Goal: Task Accomplishment & Management: Use online tool/utility

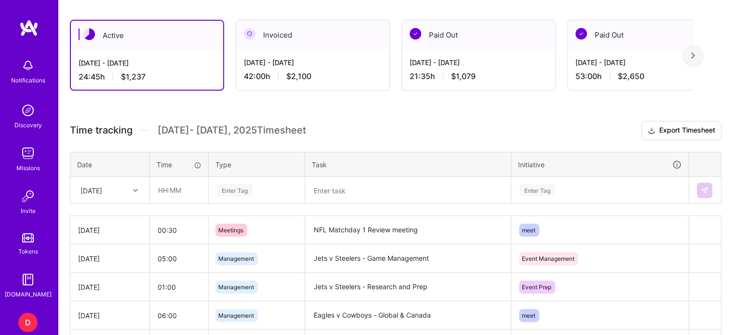
scroll to position [246, 0]
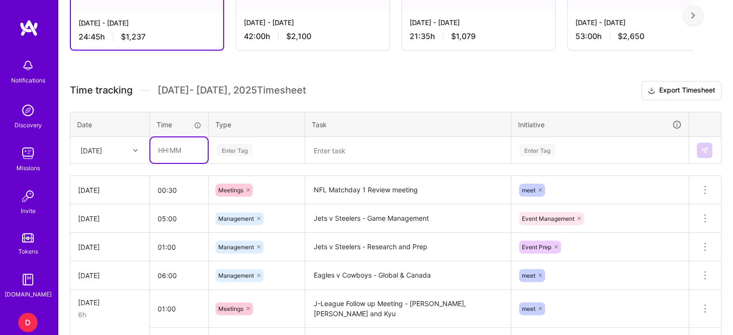
click at [160, 144] on input "text" at bounding box center [178, 150] width 57 height 26
type input "01:00"
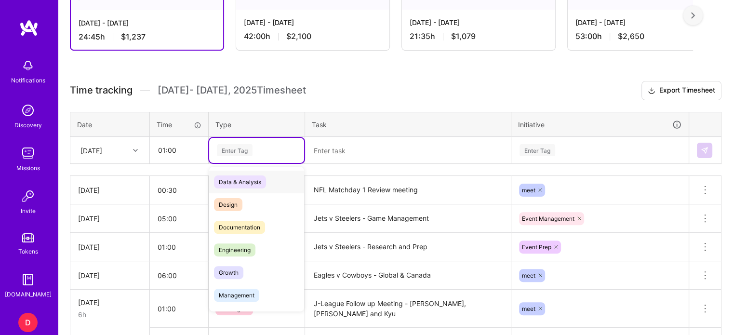
click at [245, 148] on div "Enter Tag" at bounding box center [235, 150] width 36 height 15
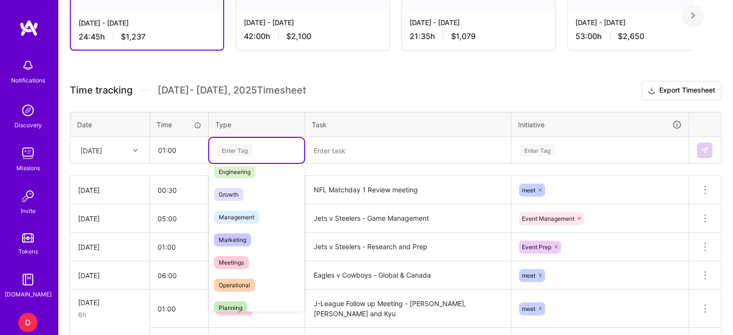
scroll to position [83, 0]
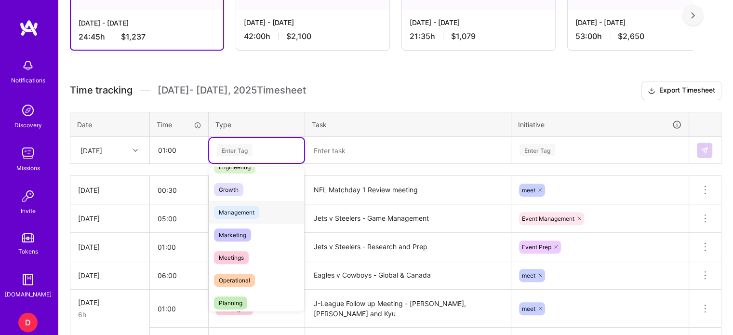
click at [245, 210] on span "Management" at bounding box center [236, 212] width 45 height 13
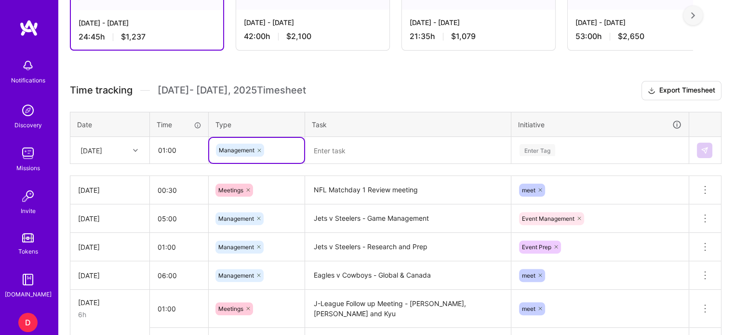
click at [321, 155] on textarea at bounding box center [408, 150] width 204 height 25
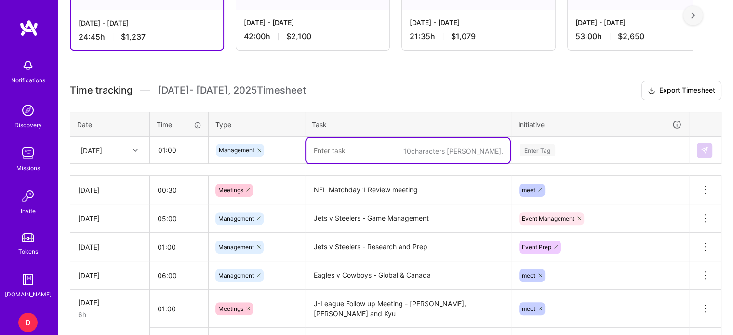
click at [260, 148] on icon at bounding box center [259, 151] width 6 height 6
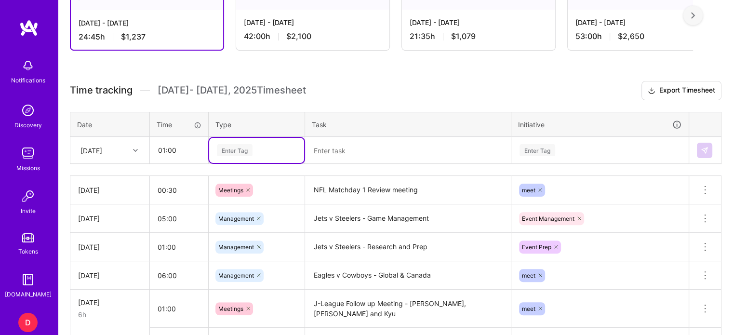
click at [249, 149] on div "Enter Tag" at bounding box center [235, 150] width 36 height 15
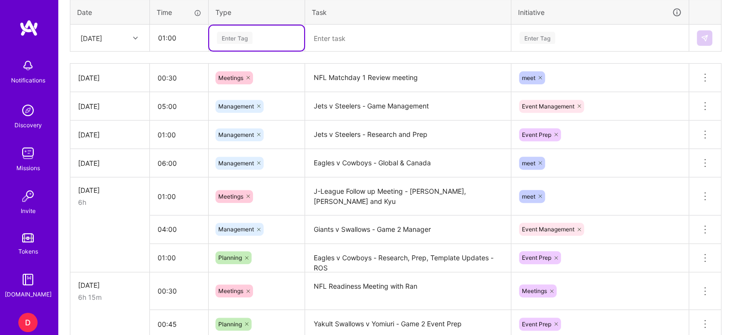
scroll to position [362, 0]
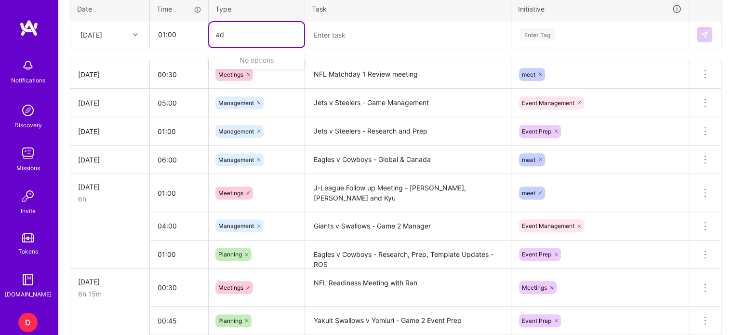
type input "a"
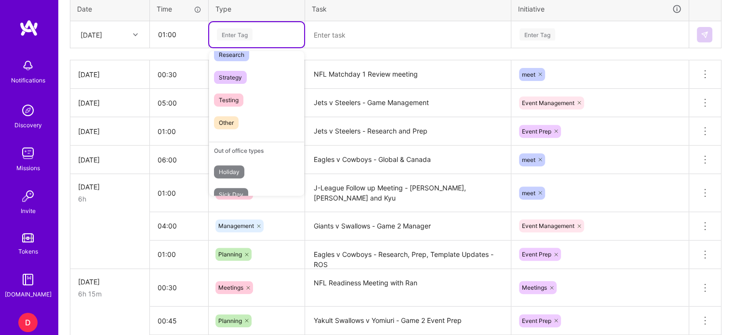
scroll to position [243, 0]
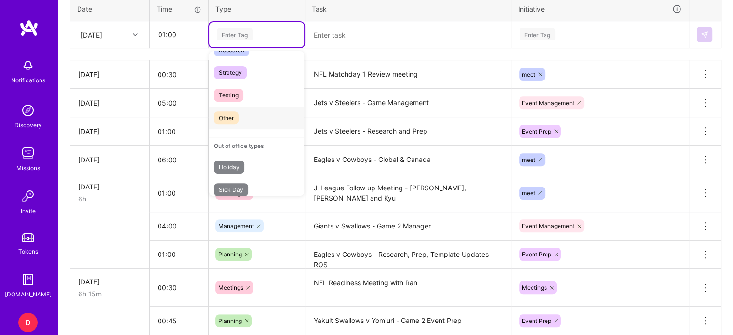
click at [231, 113] on span "Other" at bounding box center [226, 117] width 25 height 13
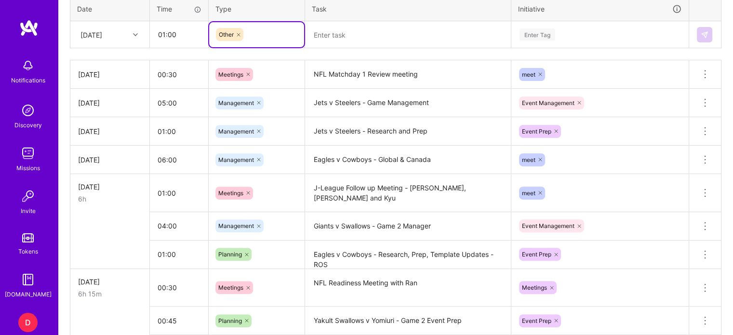
click at [337, 34] on textarea at bounding box center [408, 35] width 204 height 26
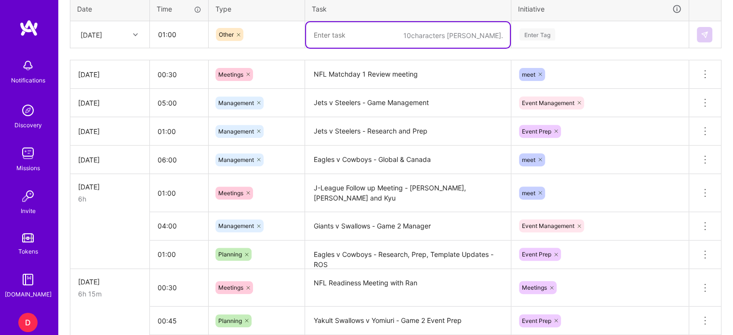
type textarea "Y"
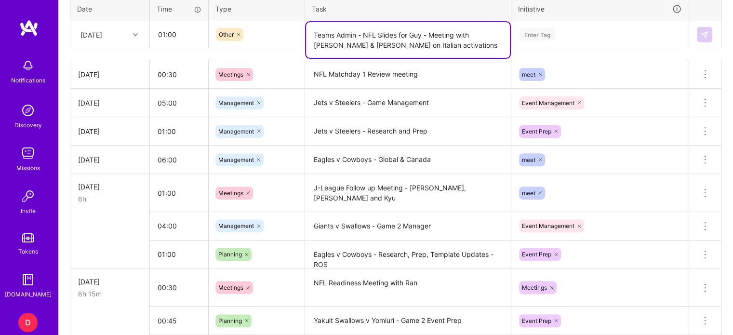
type textarea "Teams Admin - NFL Slides for Guy - Meeting with [PERSON_NAME] & [PERSON_NAME] o…"
click at [550, 30] on div "Enter Tag" at bounding box center [538, 34] width 36 height 15
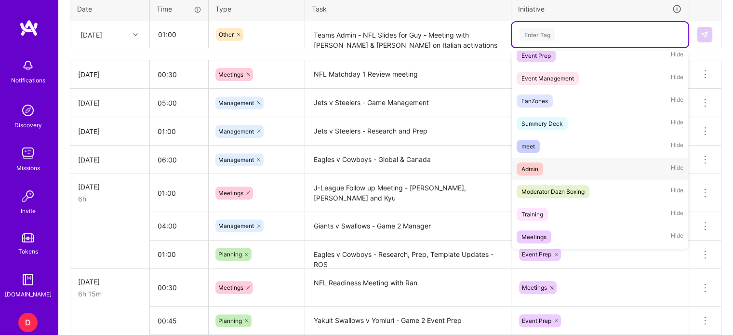
scroll to position [123, 0]
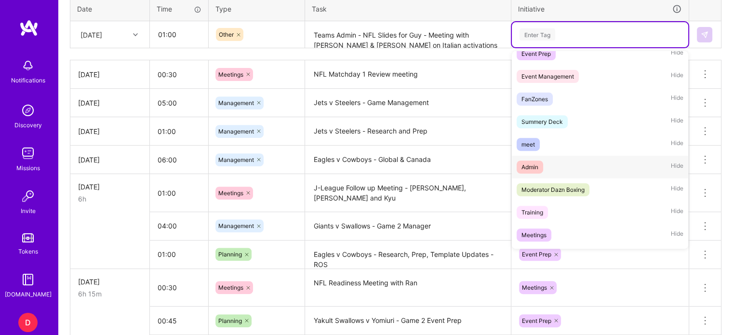
click at [538, 165] on div "Admin" at bounding box center [530, 167] width 17 height 10
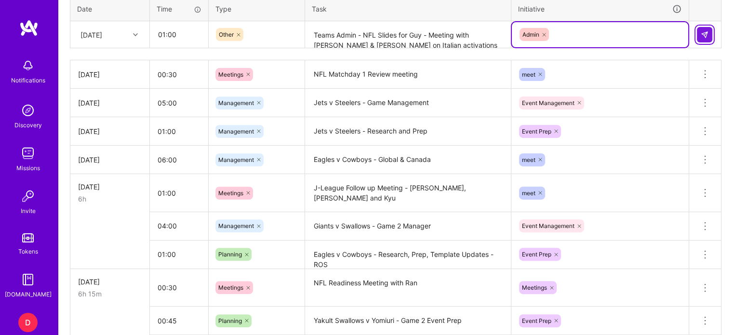
click at [702, 33] on img at bounding box center [705, 35] width 8 height 8
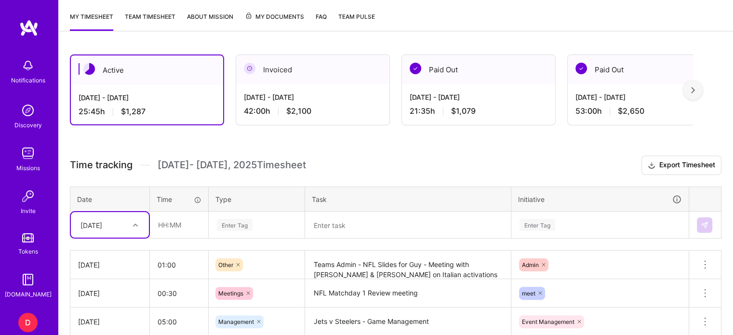
scroll to position [173, 0]
click at [162, 223] on input "text" at bounding box center [178, 224] width 57 height 26
type input "00:45"
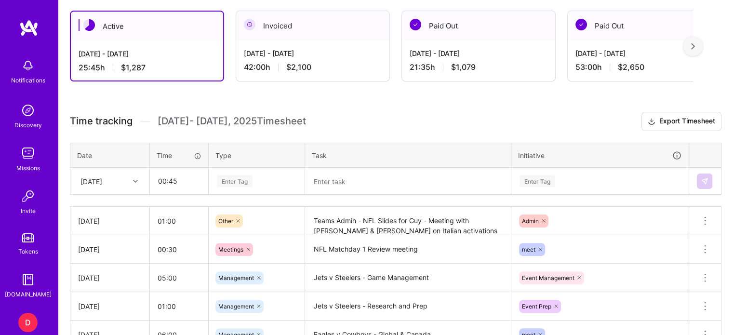
click at [245, 194] on div "Enter Tag" at bounding box center [256, 181] width 95 height 25
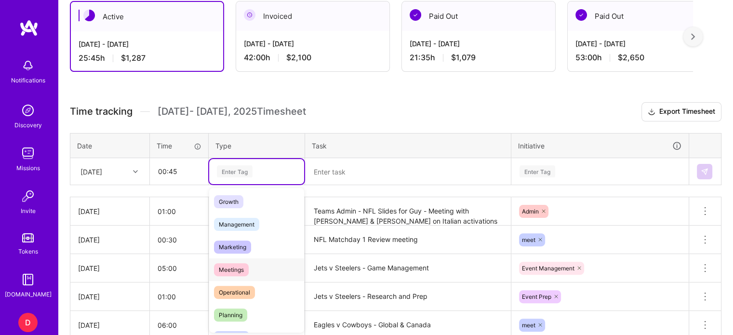
scroll to position [92, 0]
click at [237, 289] on span "Operational" at bounding box center [234, 292] width 41 height 13
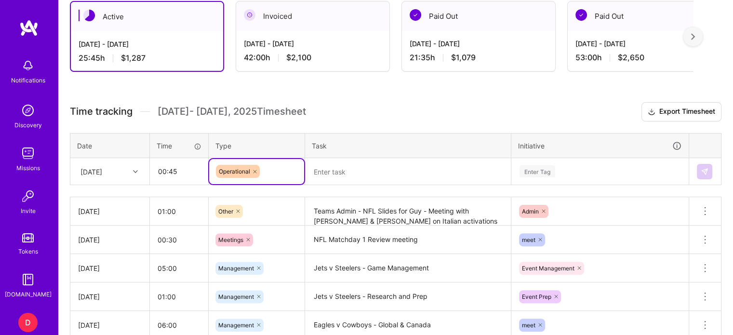
click at [254, 170] on icon at bounding box center [255, 172] width 6 height 6
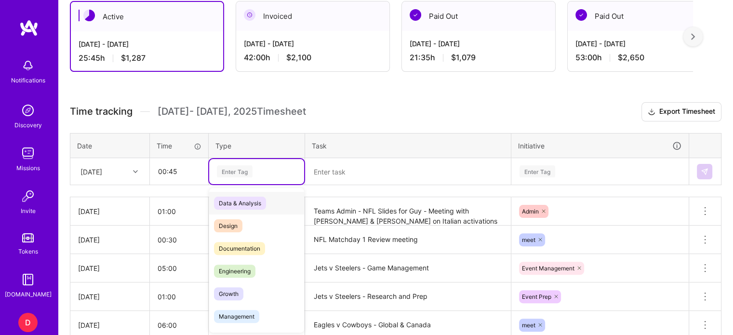
click at [242, 170] on div "Enter Tag" at bounding box center [235, 171] width 36 height 15
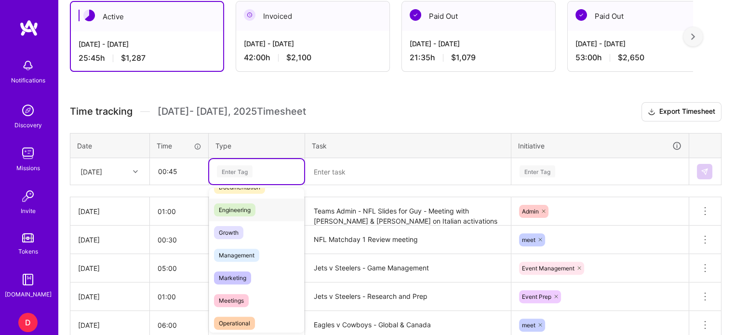
scroll to position [63, 0]
click at [246, 253] on span "Management" at bounding box center [236, 253] width 45 height 13
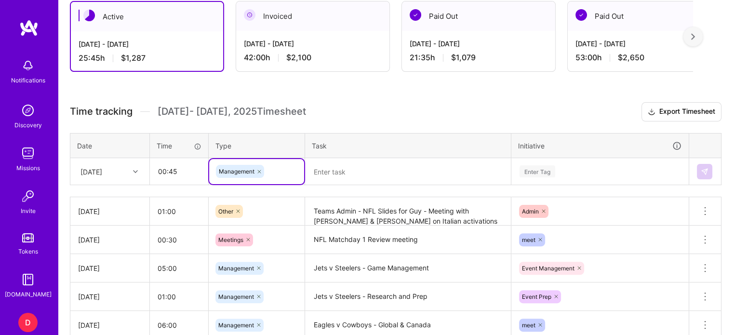
click at [342, 165] on textarea at bounding box center [408, 172] width 204 height 26
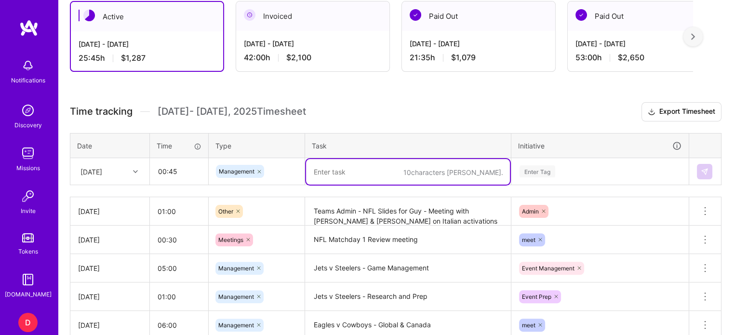
click at [259, 169] on icon at bounding box center [259, 172] width 6 height 6
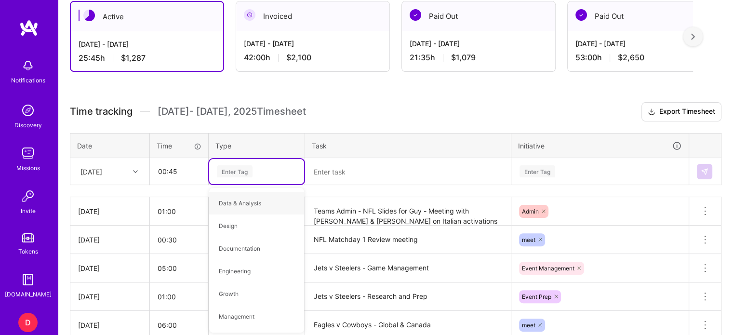
click at [245, 171] on div "Enter Tag" at bounding box center [235, 171] width 36 height 15
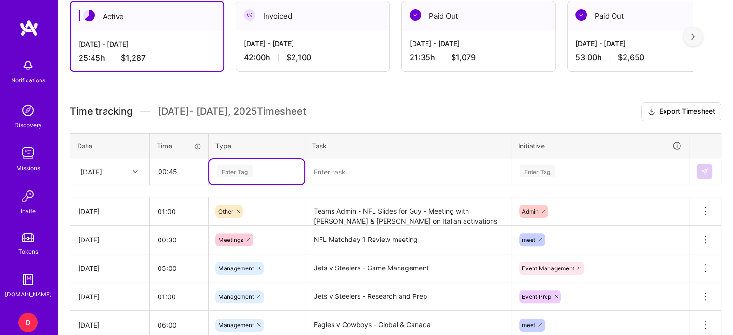
click at [245, 171] on div "Enter Tag" at bounding box center [235, 171] width 36 height 15
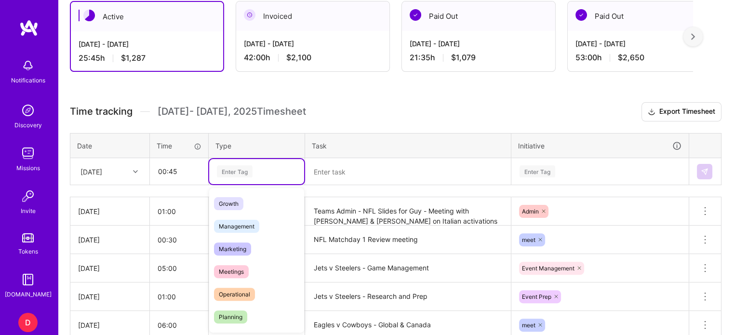
scroll to position [104, 0]
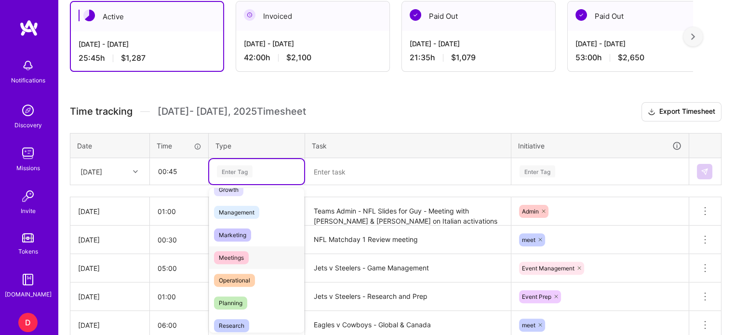
click at [239, 257] on span "Meetings" at bounding box center [231, 257] width 35 height 13
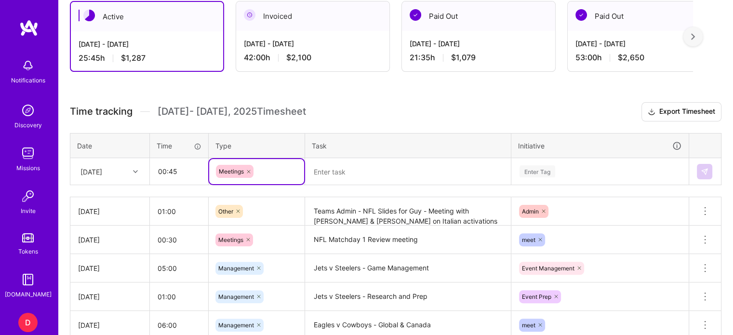
click at [338, 167] on textarea at bounding box center [408, 172] width 204 height 26
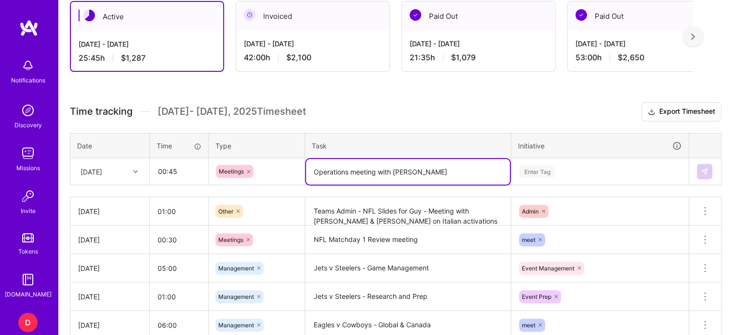
type textarea "Operations meeting with [PERSON_NAME]"
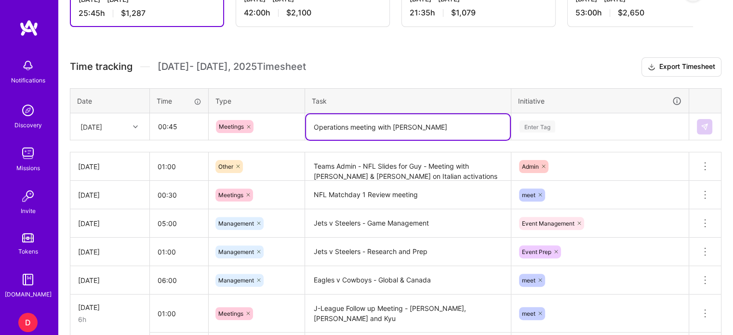
click at [532, 139] on div "Enter Tag" at bounding box center [600, 126] width 176 height 25
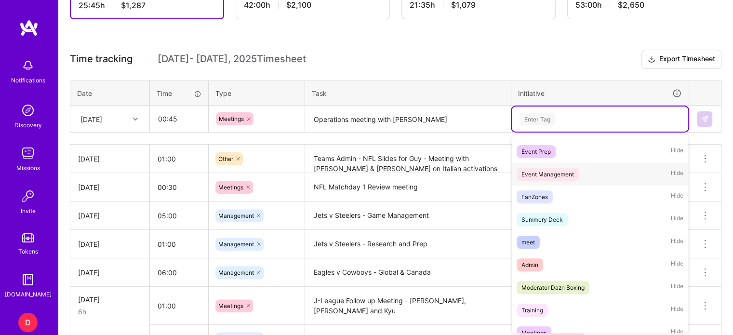
scroll to position [111, 0]
click at [534, 242] on div "meet" at bounding box center [528, 241] width 13 height 10
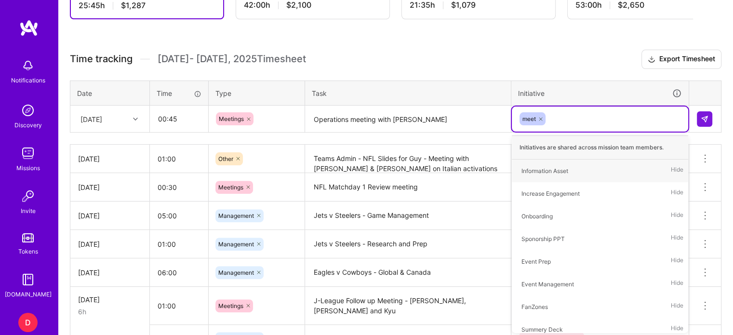
click at [545, 42] on div "Active [DATE] - [DATE] 25:45 h $1,287 Invoiced [DATE] - [DATE] 42:00 h $2,100 P…" at bounding box center [395, 257] width 675 height 641
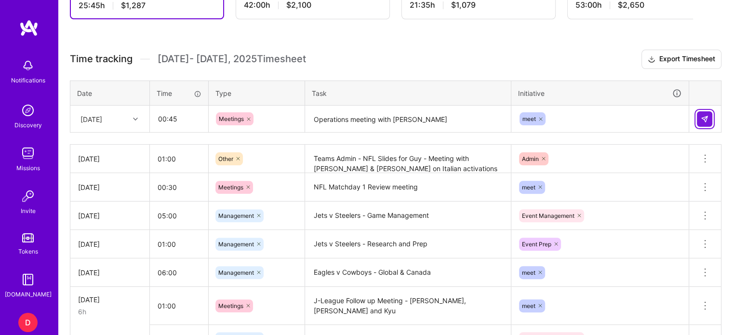
click at [704, 115] on img at bounding box center [705, 119] width 8 height 8
